Goal: Find specific page/section: Find specific page/section

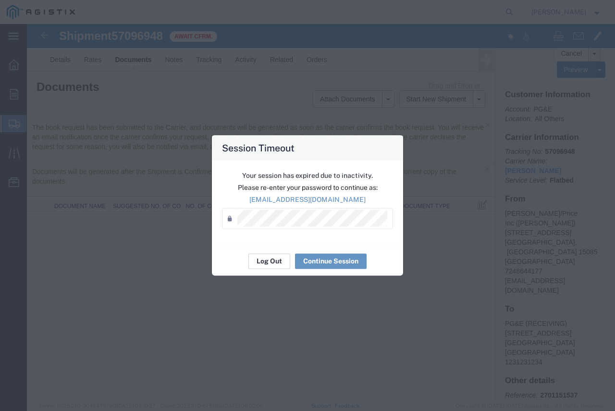
click at [274, 263] on button "Log Out" at bounding box center [269, 260] width 42 height 15
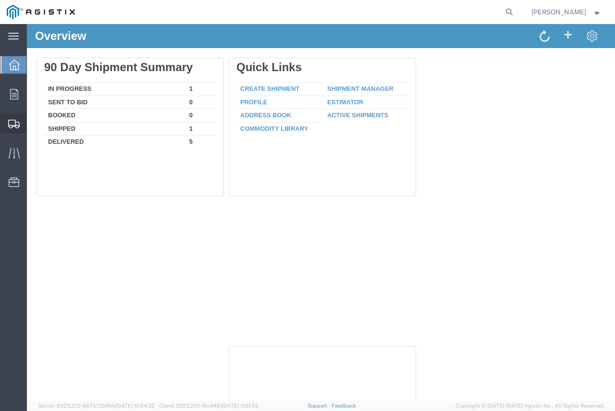
click at [0, 0] on span "Shipment Manager" at bounding box center [0, 0] width 0 height 0
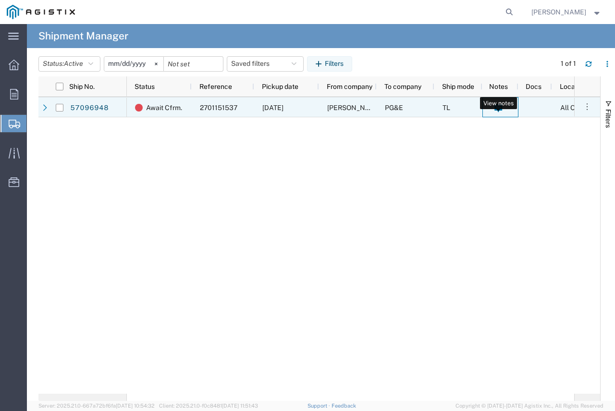
click at [496, 109] on icon at bounding box center [498, 108] width 8 height 8
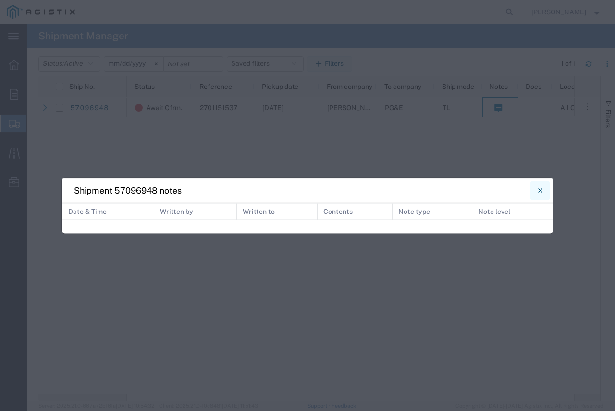
click at [532, 186] on button "Close" at bounding box center [539, 190] width 19 height 19
